Goal: Find specific page/section: Find specific page/section

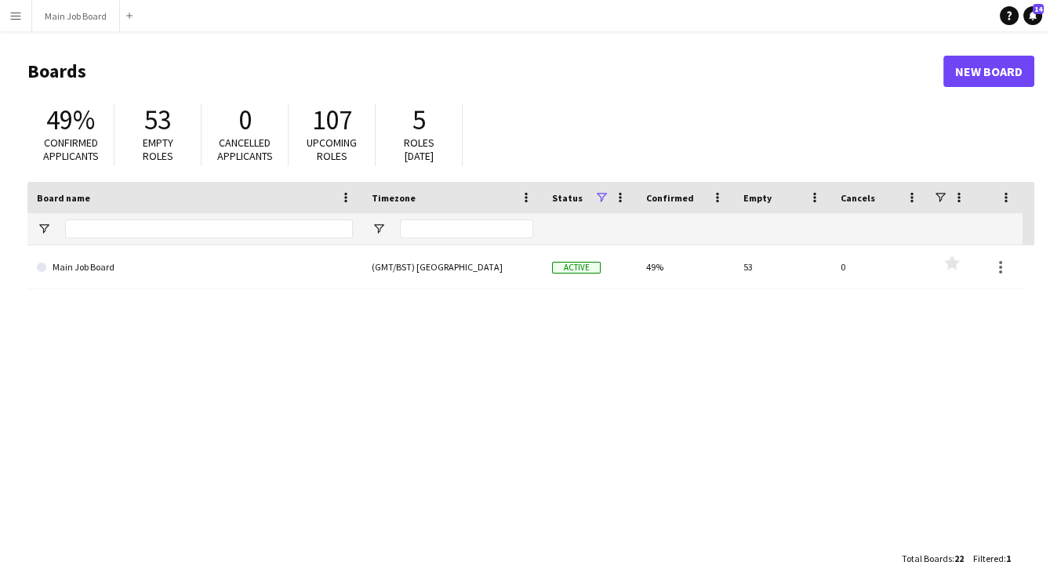
click at [22, 13] on button "Menu" at bounding box center [15, 15] width 31 height 31
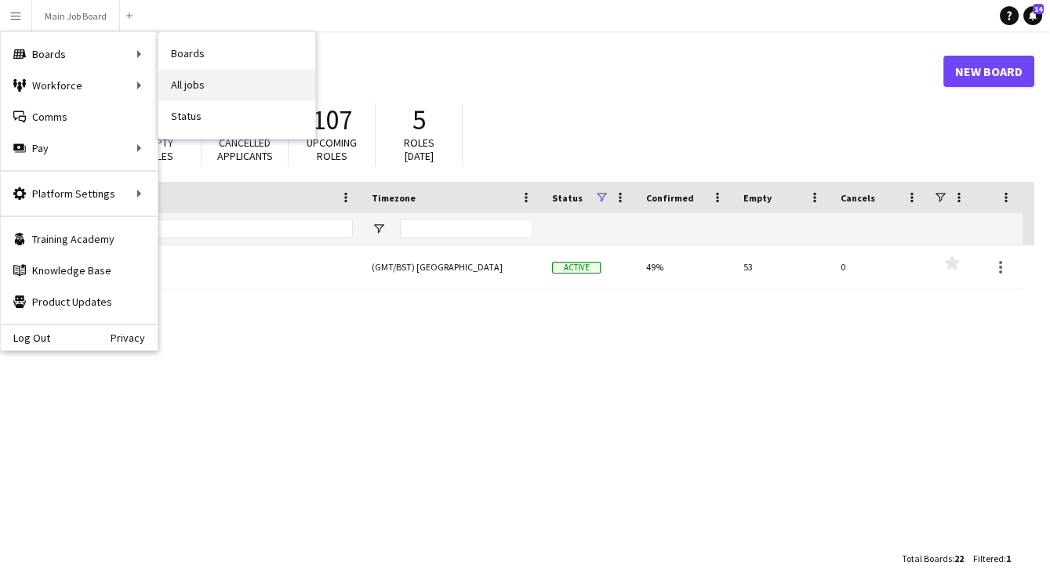
click at [253, 81] on link "All jobs" at bounding box center [236, 85] width 157 height 31
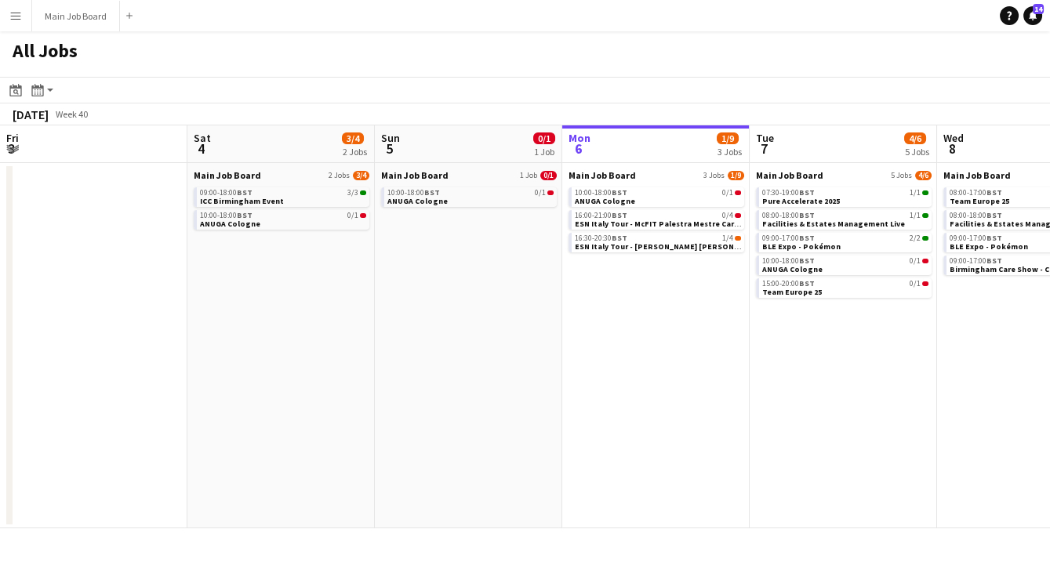
scroll to position [0, 374]
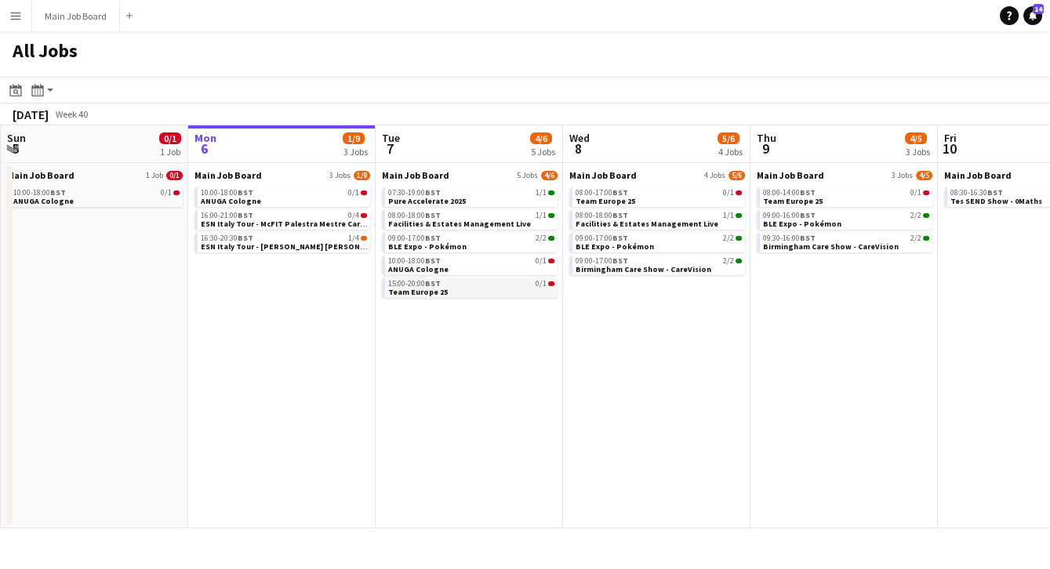
click at [467, 292] on link "15:00-20:00 BST 0/1 Team Europe 25" at bounding box center [471, 287] width 166 height 18
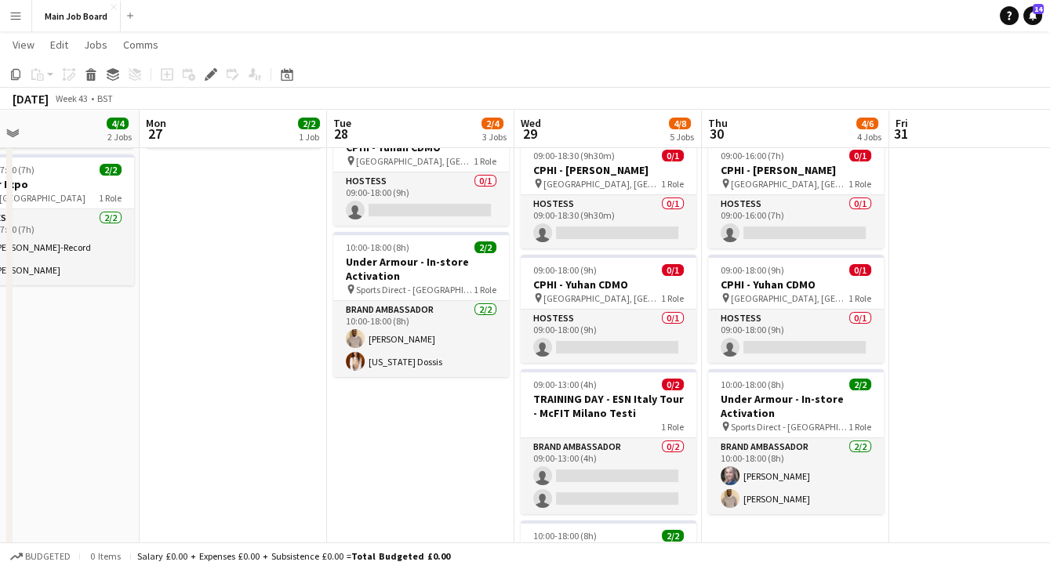
scroll to position [0, 613]
